Goal: Information Seeking & Learning: Learn about a topic

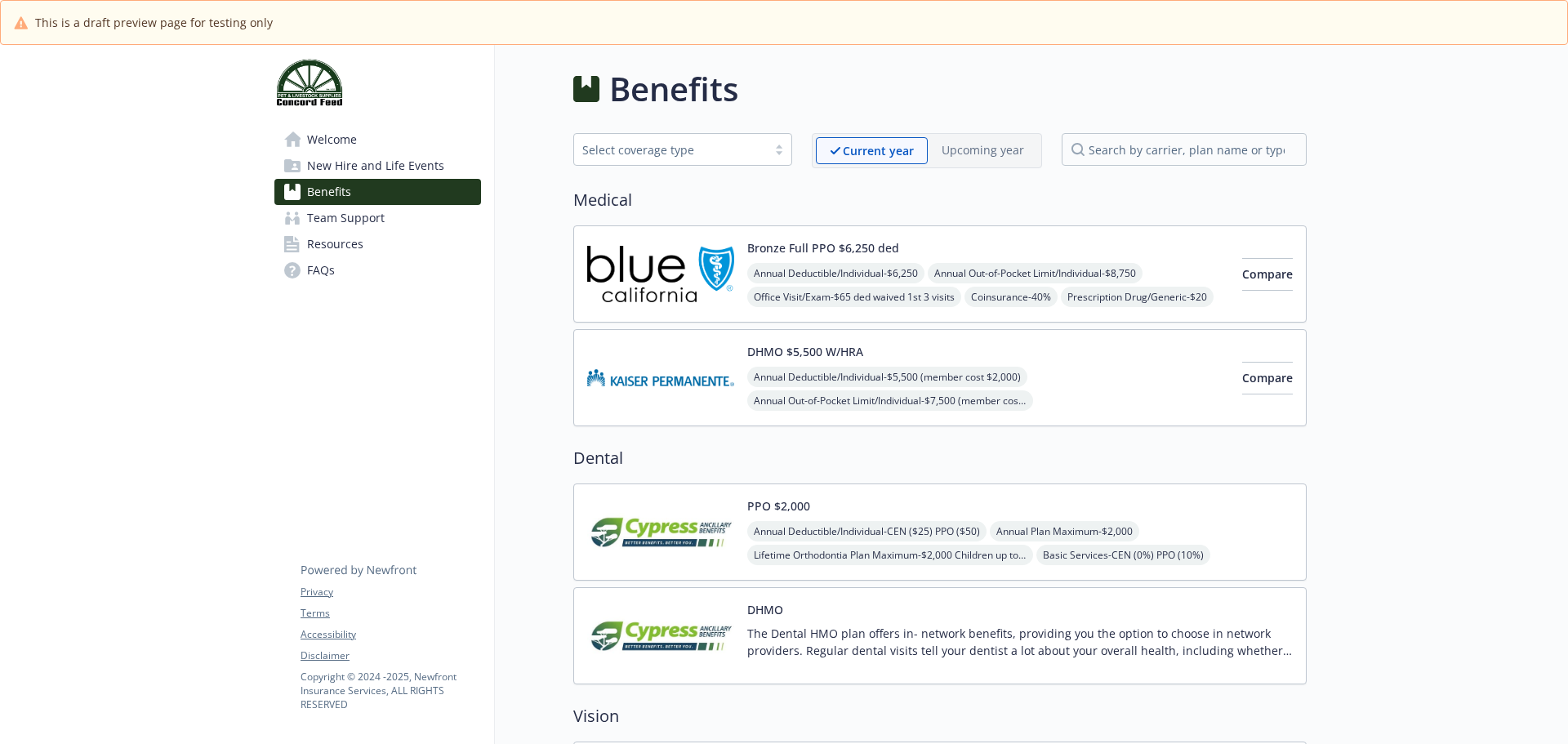
click at [666, 529] on img at bounding box center [661, 531] width 147 height 69
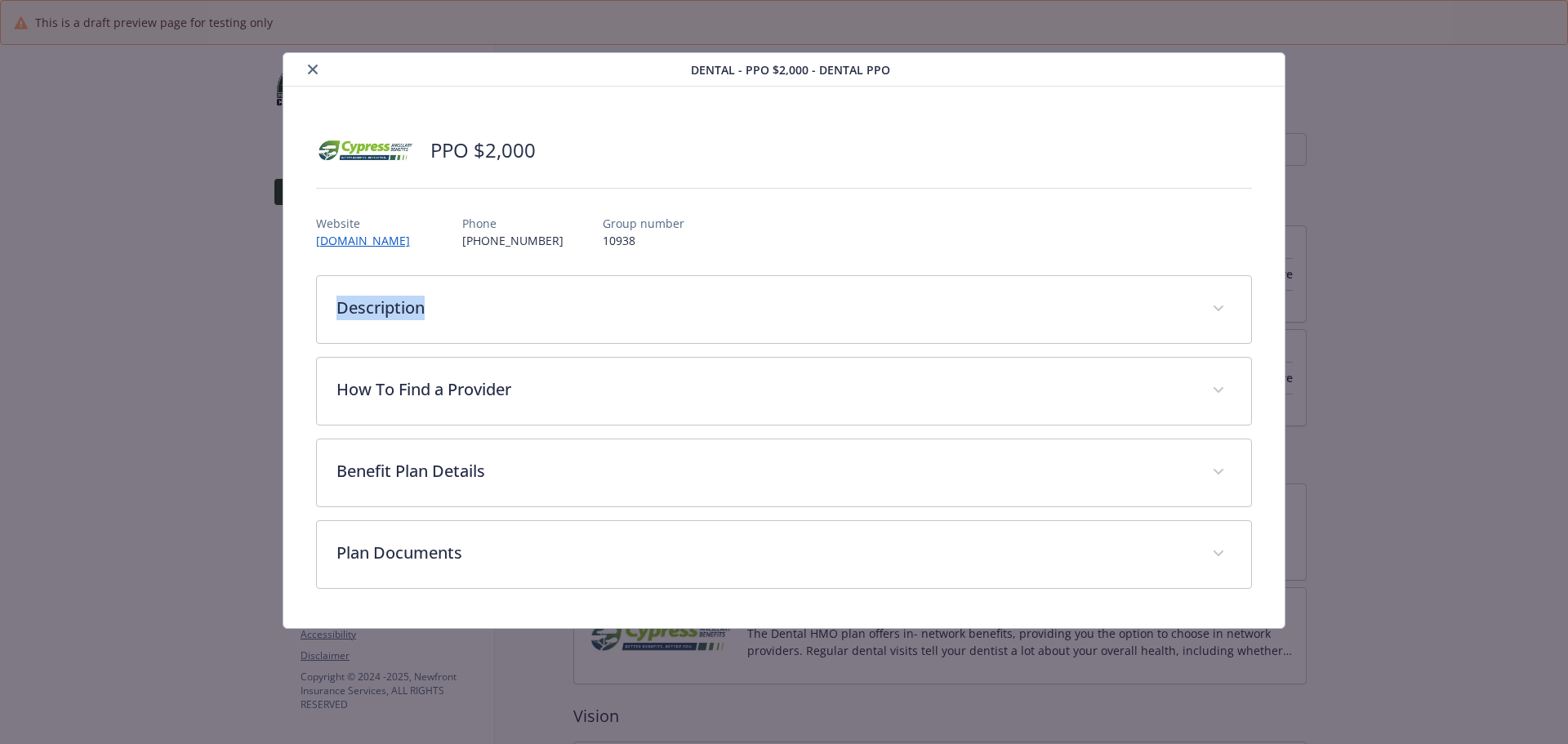
drag, startPoint x: 689, startPoint y: 238, endPoint x: 810, endPoint y: 264, distance: 123.8
click at [808, 271] on div "PPO $2,000 Website [DOMAIN_NAME] Phone [PHONE_NUMBER] Group number 10938 Descri…" at bounding box center [784, 357] width 936 height 463
click at [312, 75] on button "close" at bounding box center [312, 68] width 19 height 19
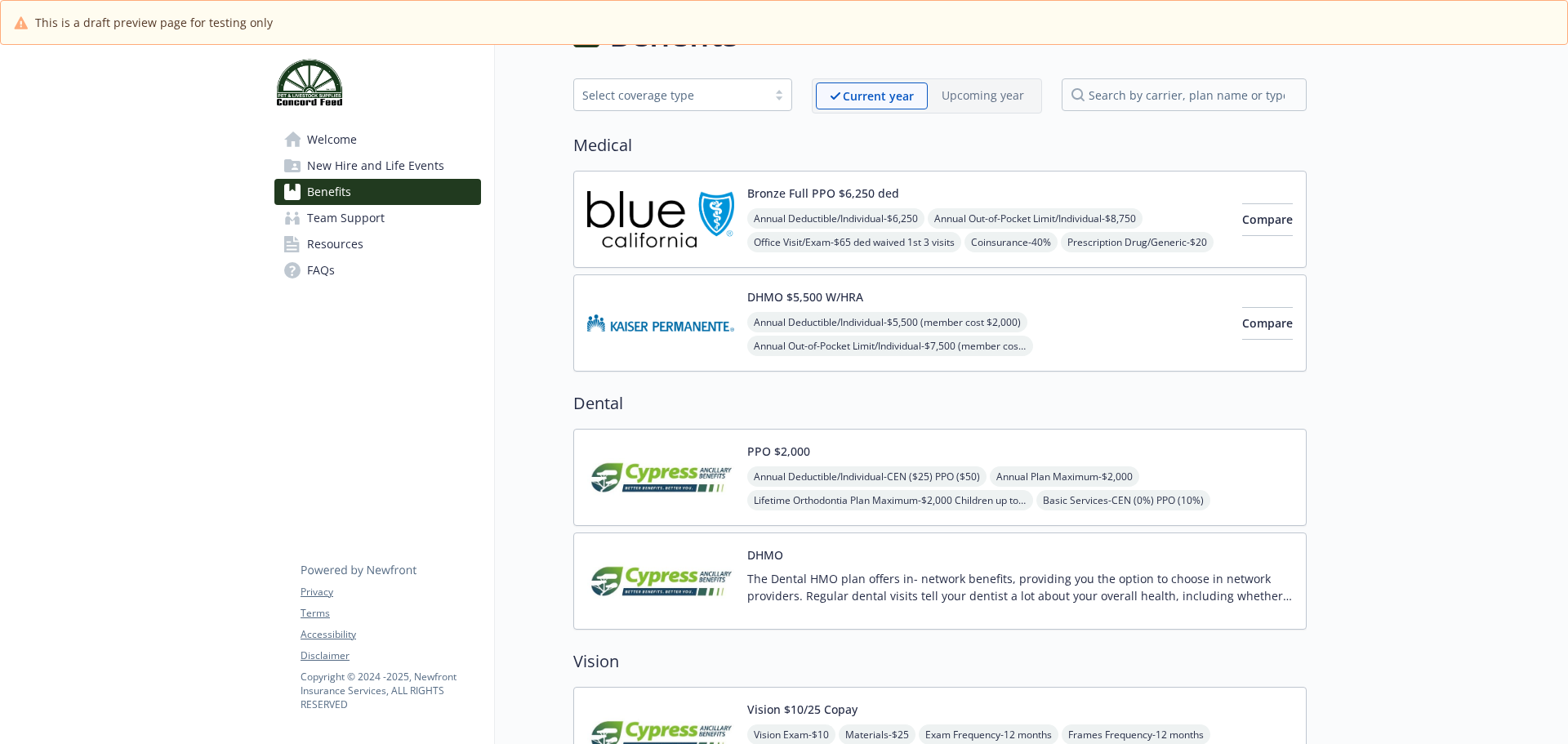
scroll to position [82, 0]
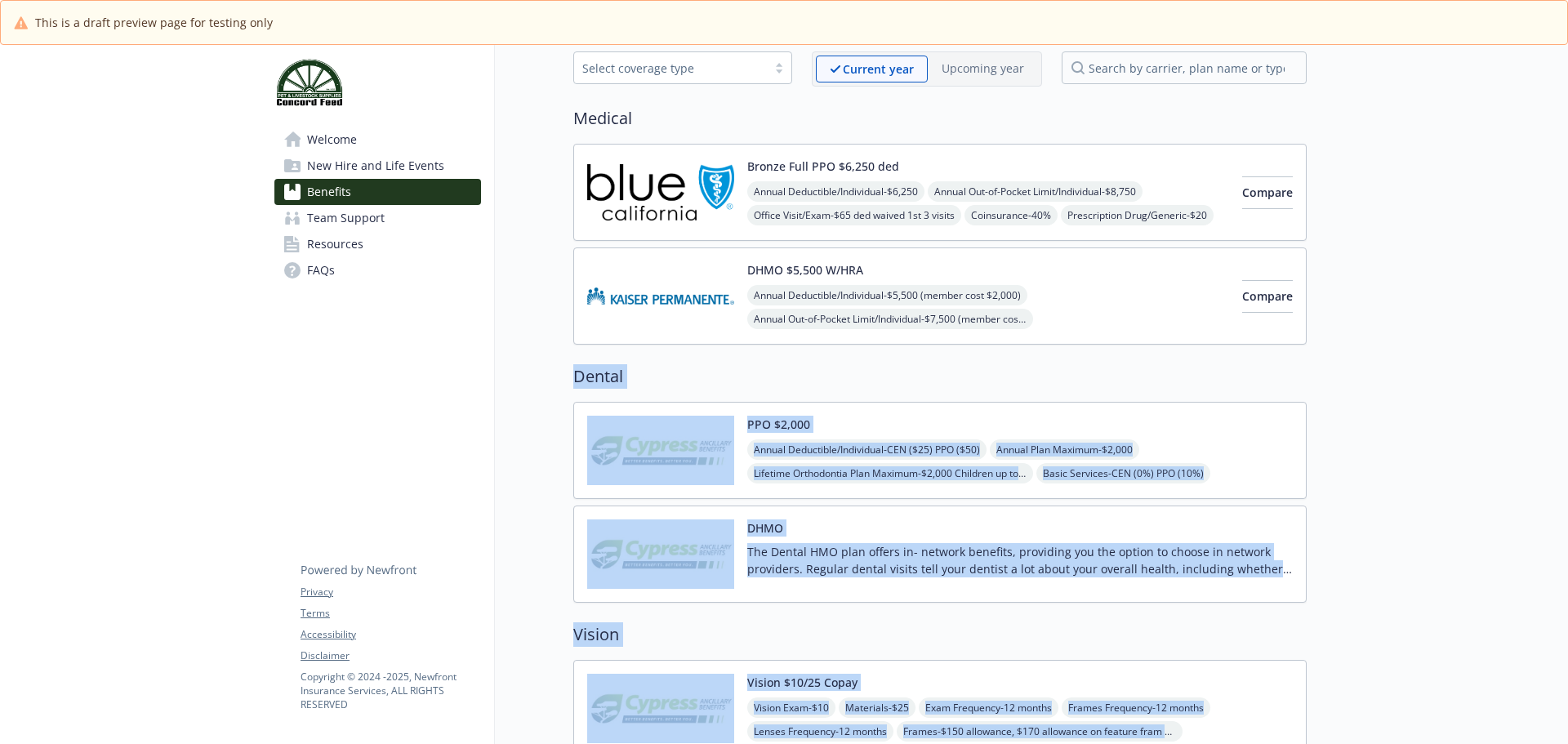
drag, startPoint x: 1332, startPoint y: 598, endPoint x: 566, endPoint y: 377, distance: 797.2
click at [566, 377] on div "Skip to main content Welcome New Hire and Life Events Benefits Team Support Res…" at bounding box center [784, 676] width 1568 height 1427
copy div "Loremi DOL $4,615 Sitame Consectetu/Adipiscing - ELI ($39) SED ($59) Doeius Tem…"
